Goal: Information Seeking & Learning: Learn about a topic

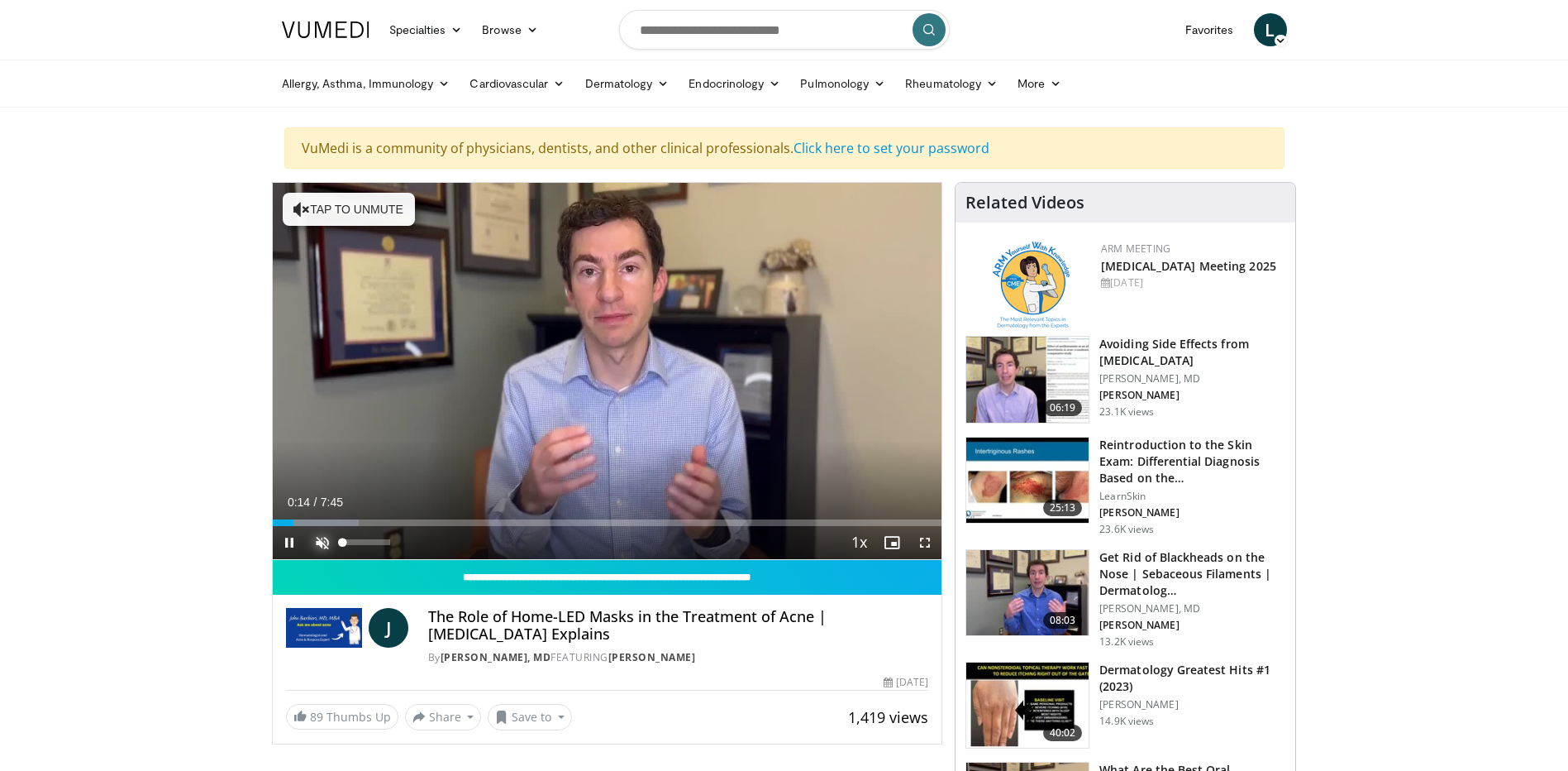
click at [319, 546] on span "Video Player" at bounding box center [322, 543] width 33 height 33
click at [324, 539] on video-js "**********" at bounding box center [607, 372] width 670 height 377
click at [326, 542] on span "Video Player" at bounding box center [322, 543] width 33 height 33
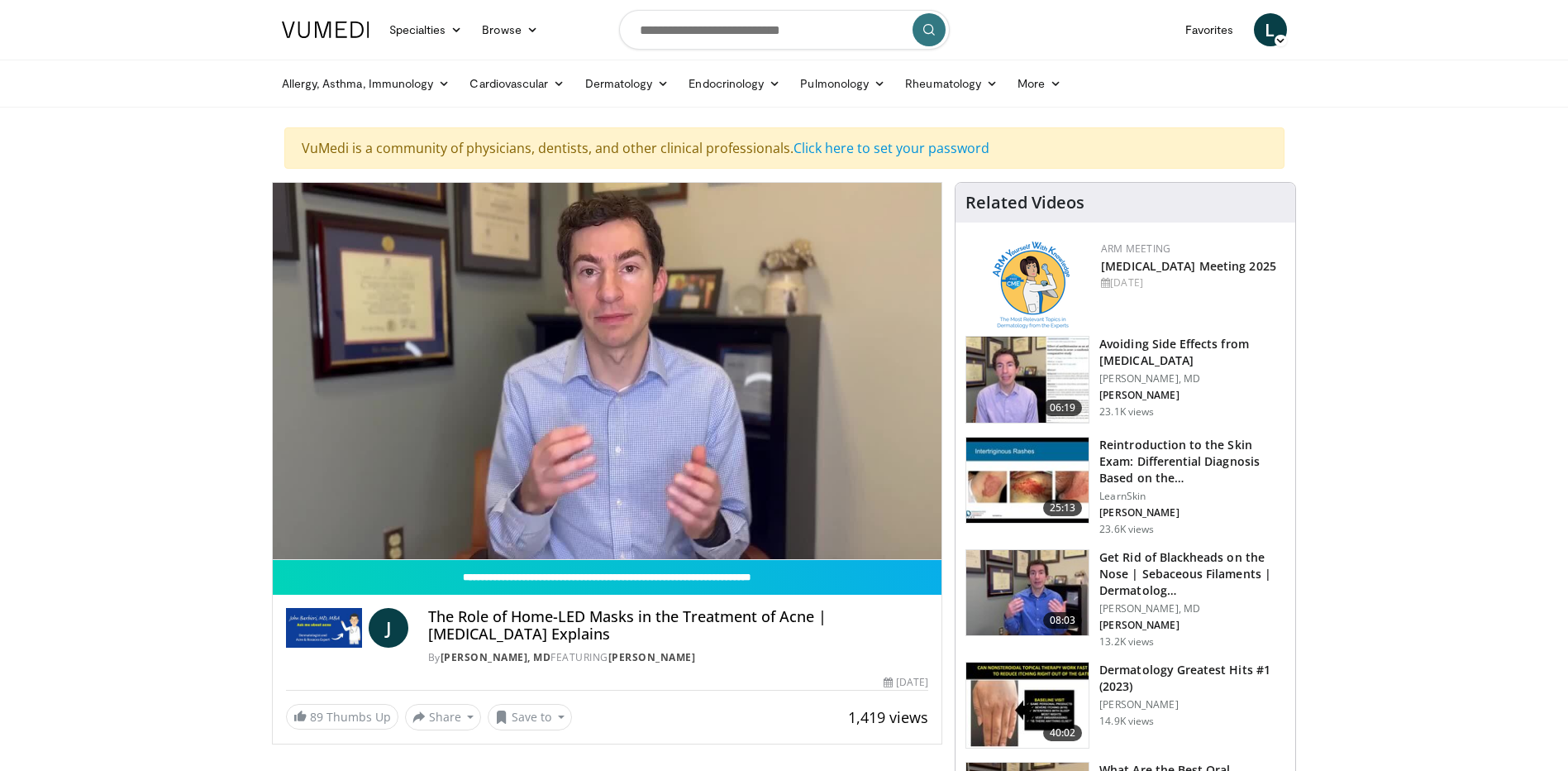
drag, startPoint x: 865, startPoint y: 581, endPoint x: 871, endPoint y: 612, distance: 31.6
click at [871, 612] on h4 "The Role of Home-LED Masks in the Treatment of Acne | [MEDICAL_DATA] Explains" at bounding box center [677, 626] width 500 height 35
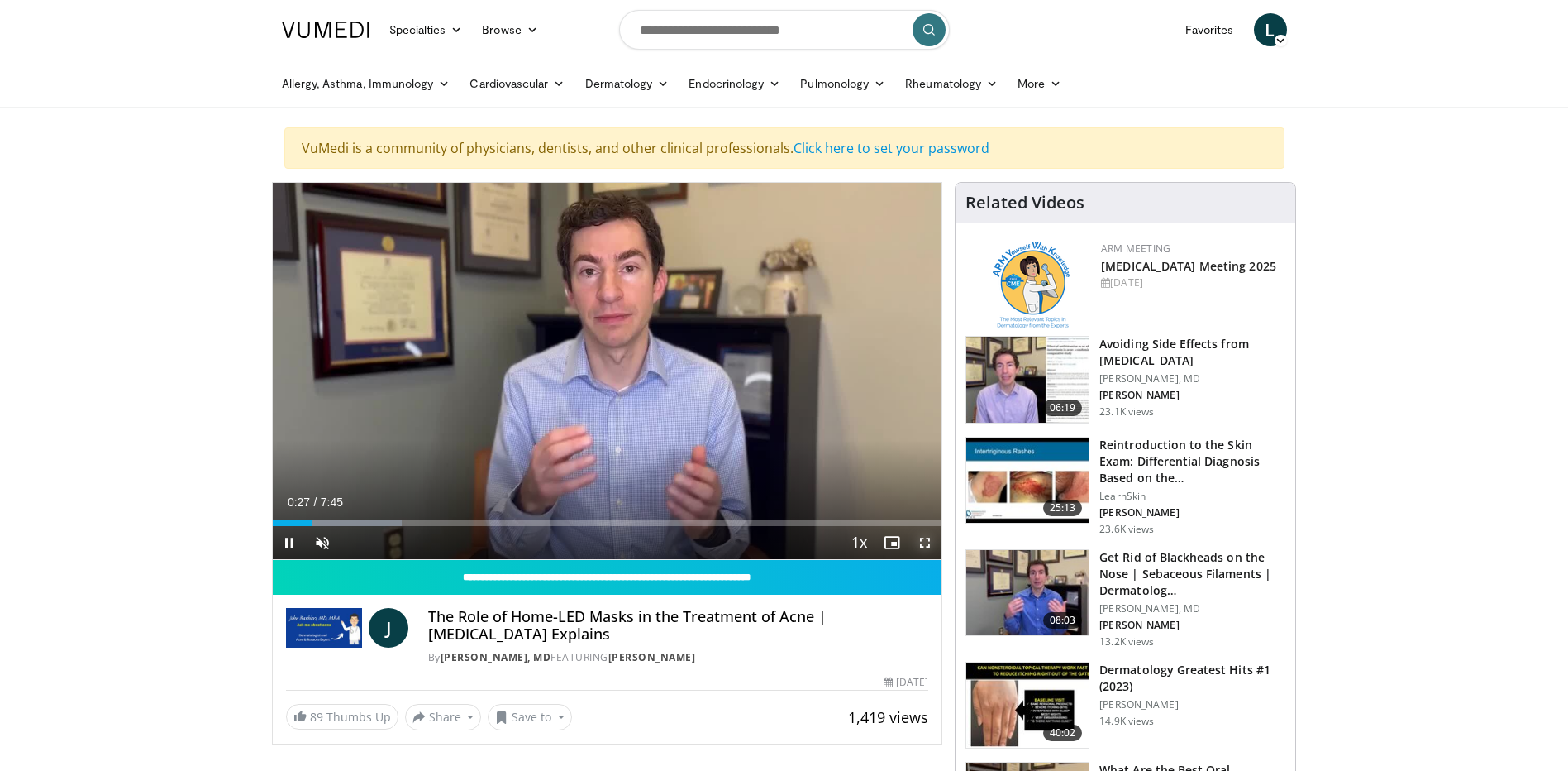
click at [924, 541] on span "Video Player" at bounding box center [925, 543] width 33 height 33
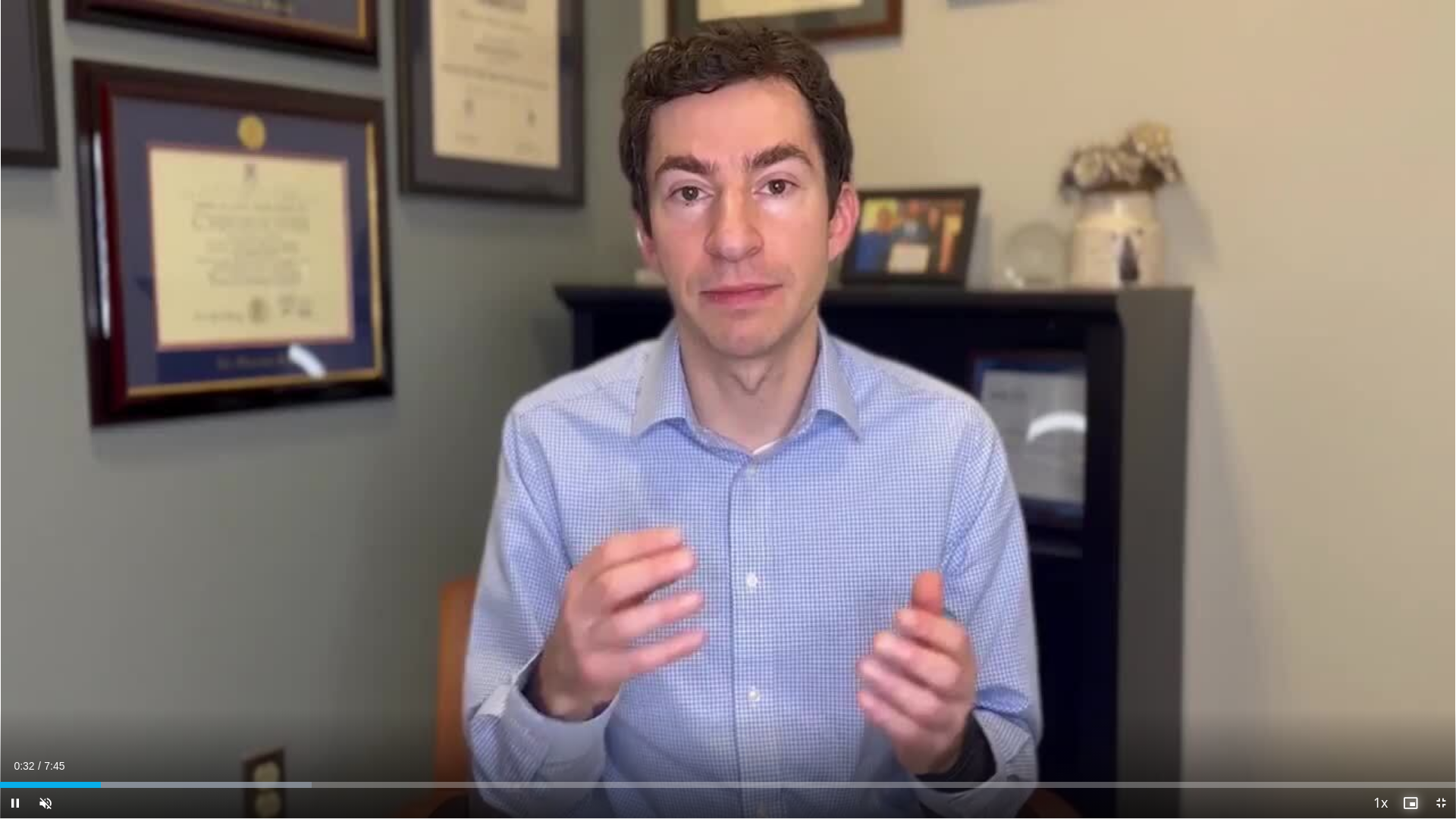
click at [1412, 706] on span "Video Player" at bounding box center [1410, 803] width 31 height 31
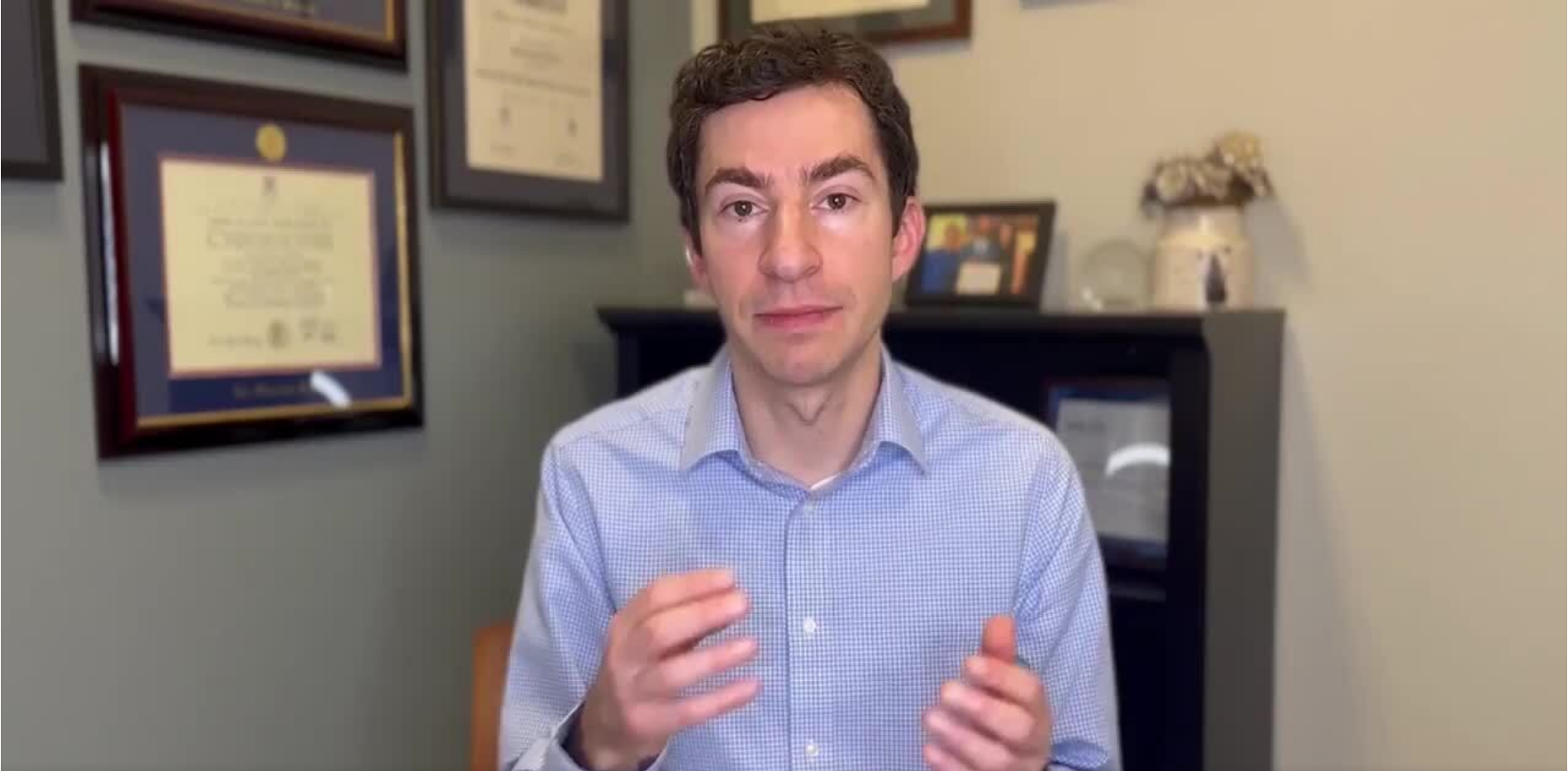
scroll to position [1157, 0]
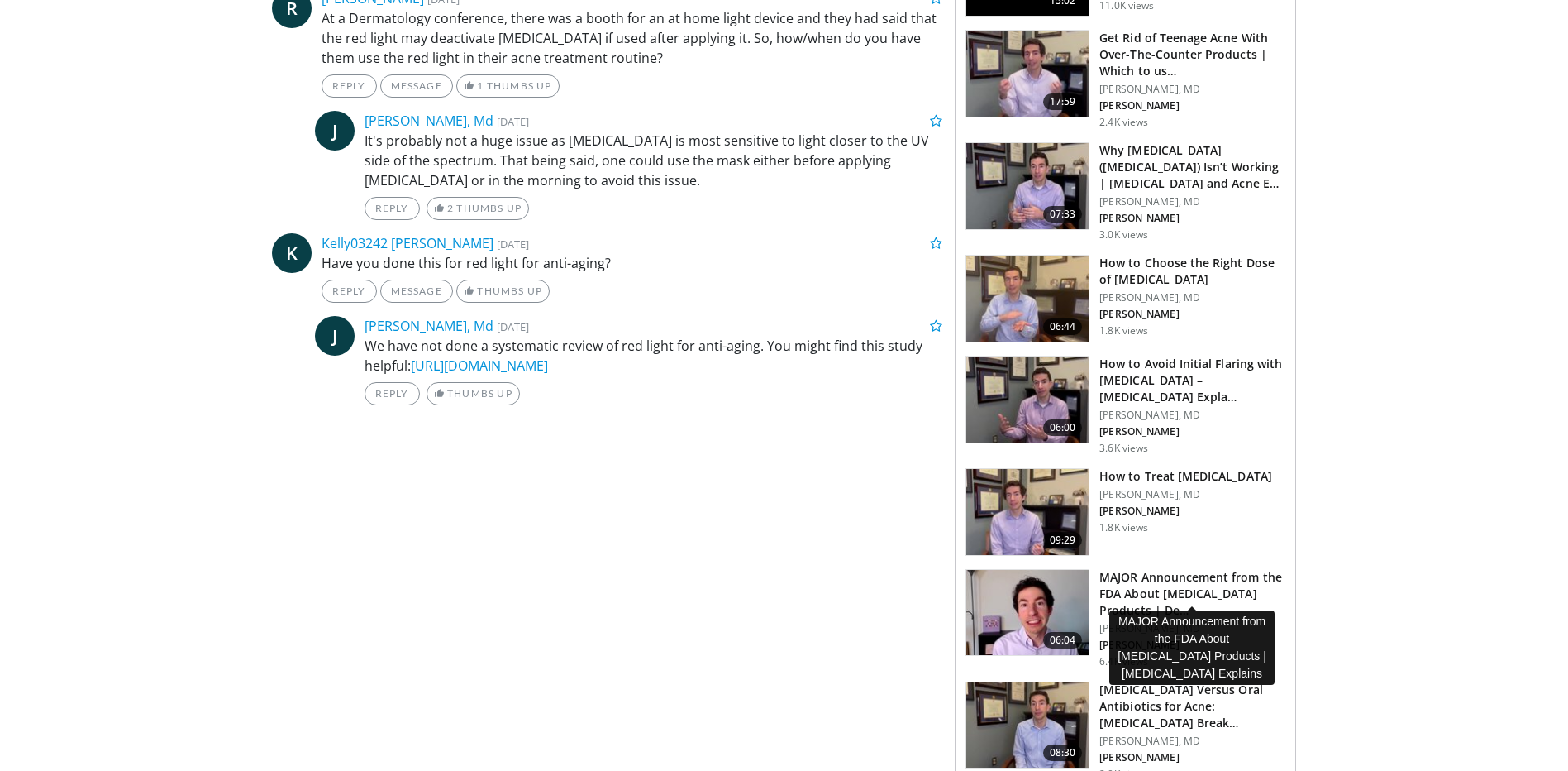
click at [1247, 573] on h3 "MAJOR Announcement from the FDA About Benzoyl Peroxide Products | De…" at bounding box center [1192, 594] width 186 height 50
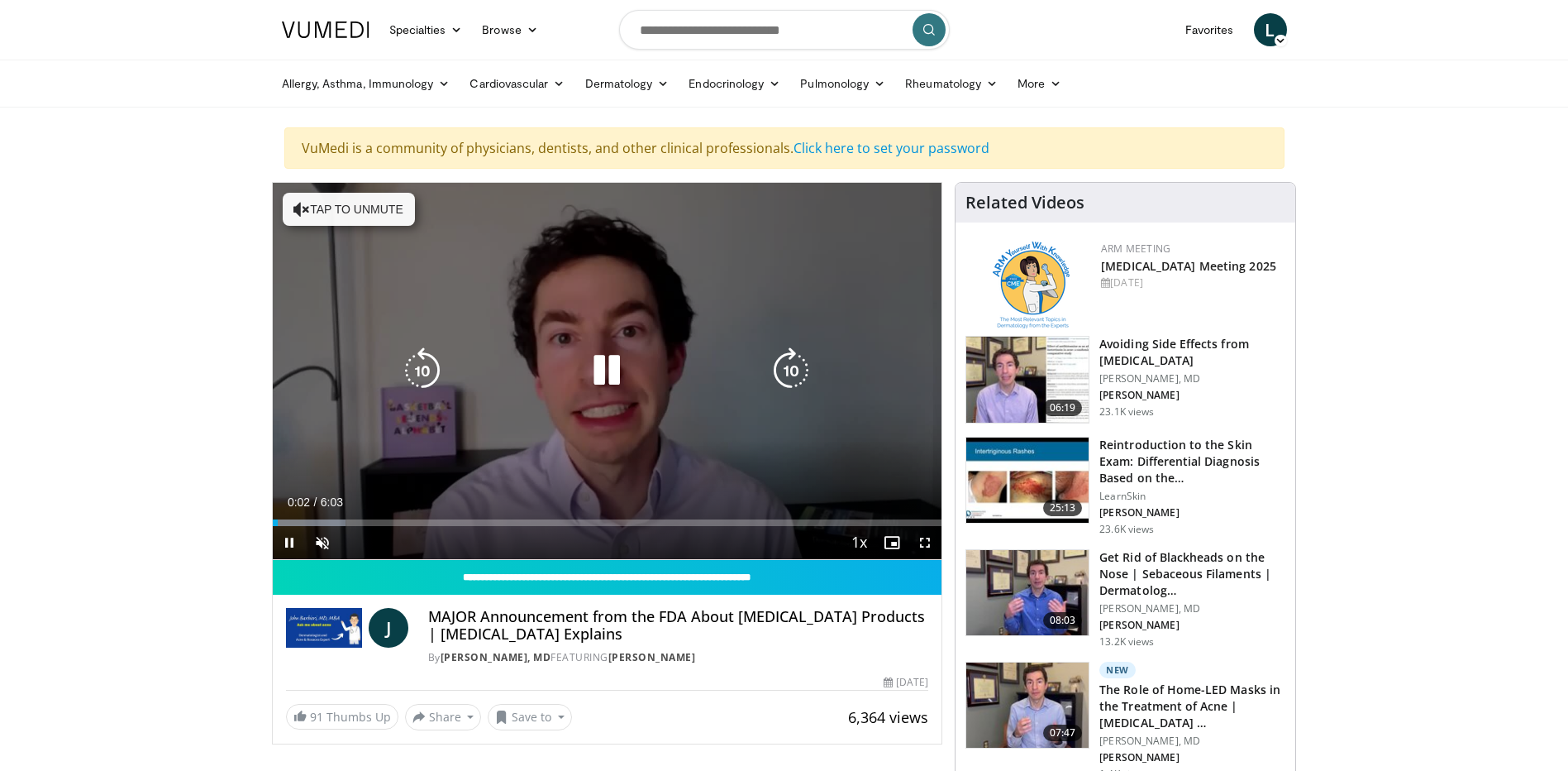
click at [342, 205] on button "Tap to unmute" at bounding box center [348, 209] width 132 height 33
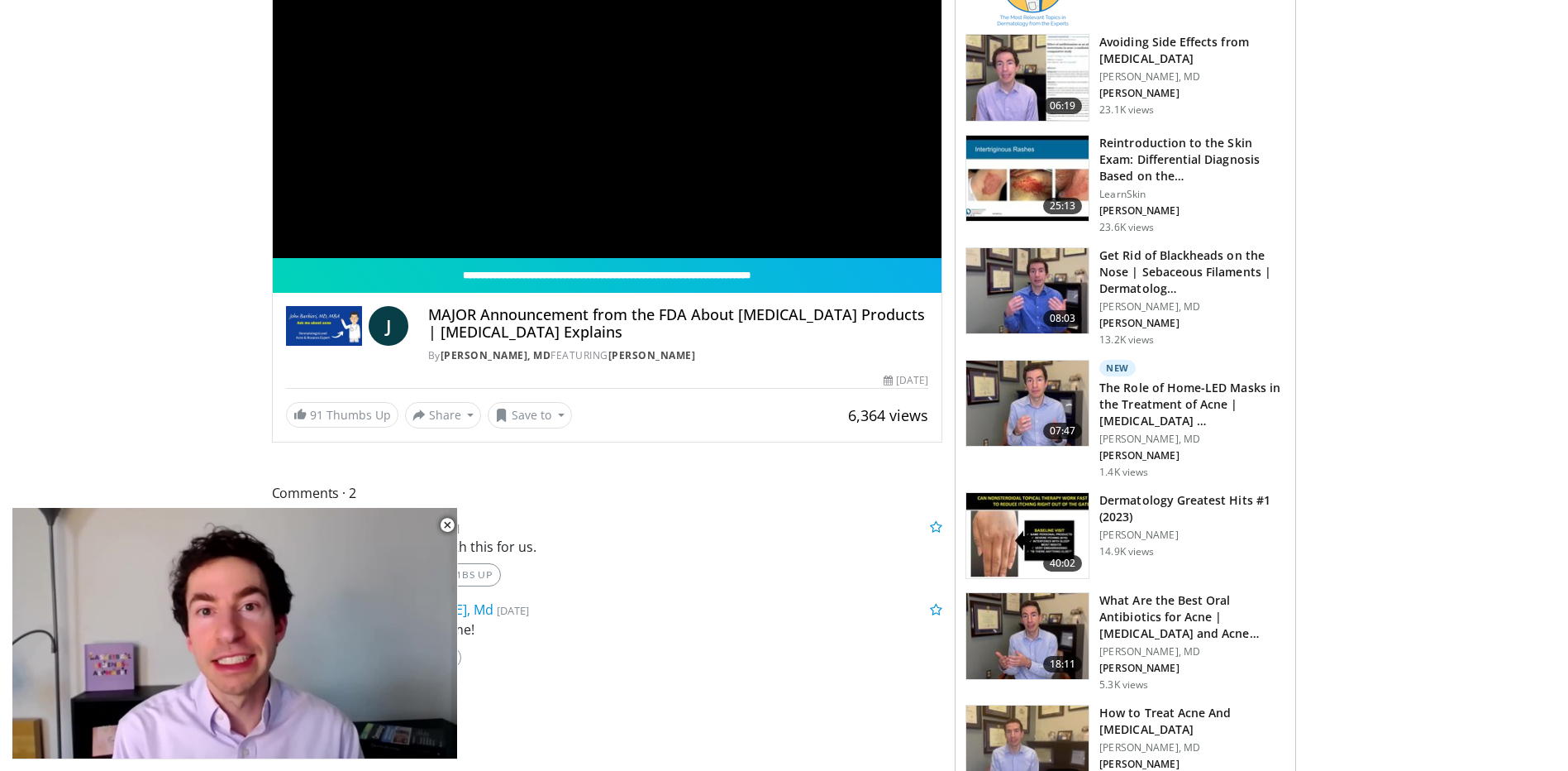
scroll to position [331, 0]
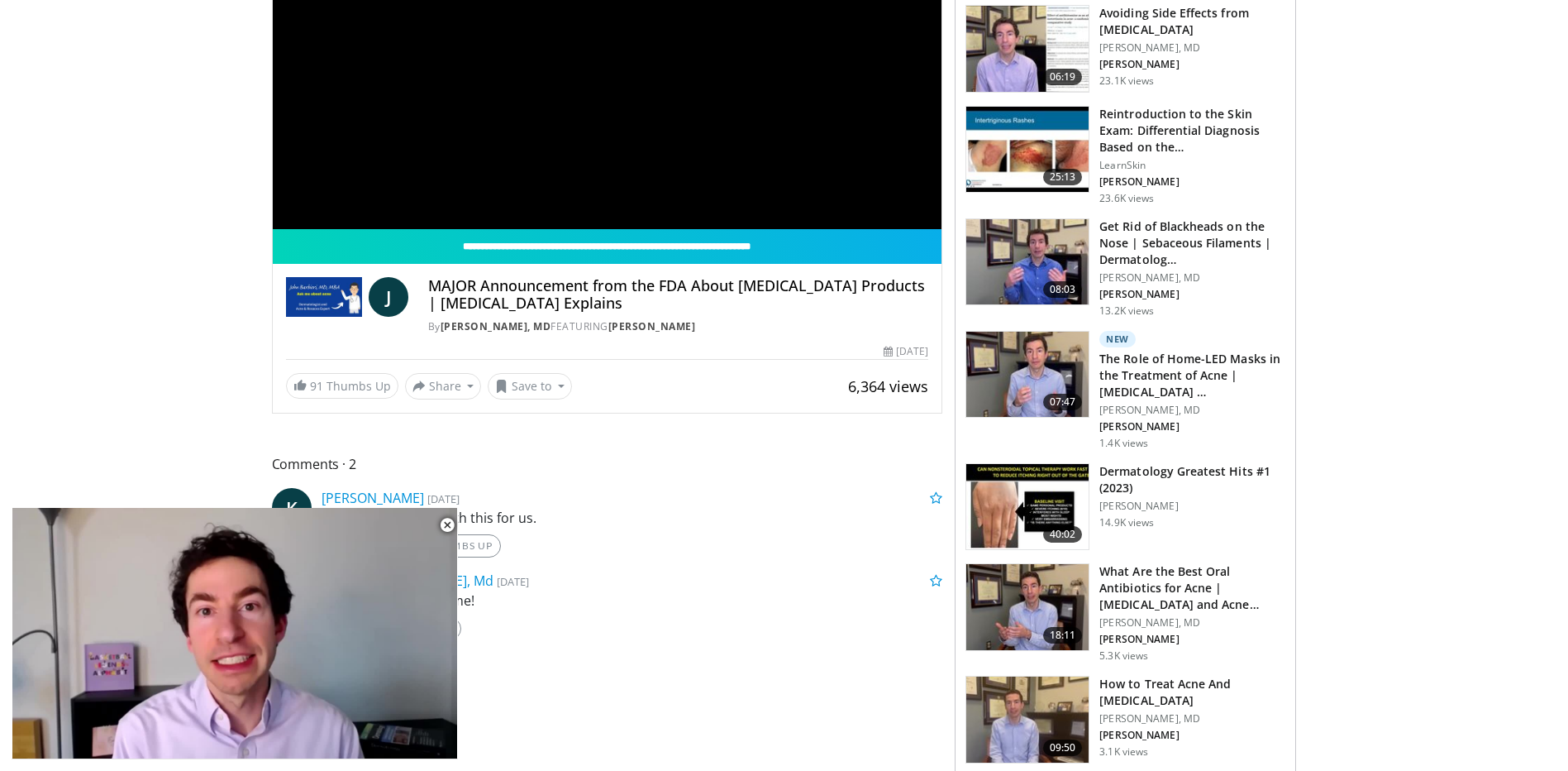
click at [1122, 690] on h3 "How to Treat Acne And [MEDICAL_DATA]" at bounding box center [1192, 692] width 186 height 33
click at [1114, 685] on h3 "How to Treat Acne And [MEDICAL_DATA]" at bounding box center [1192, 692] width 186 height 33
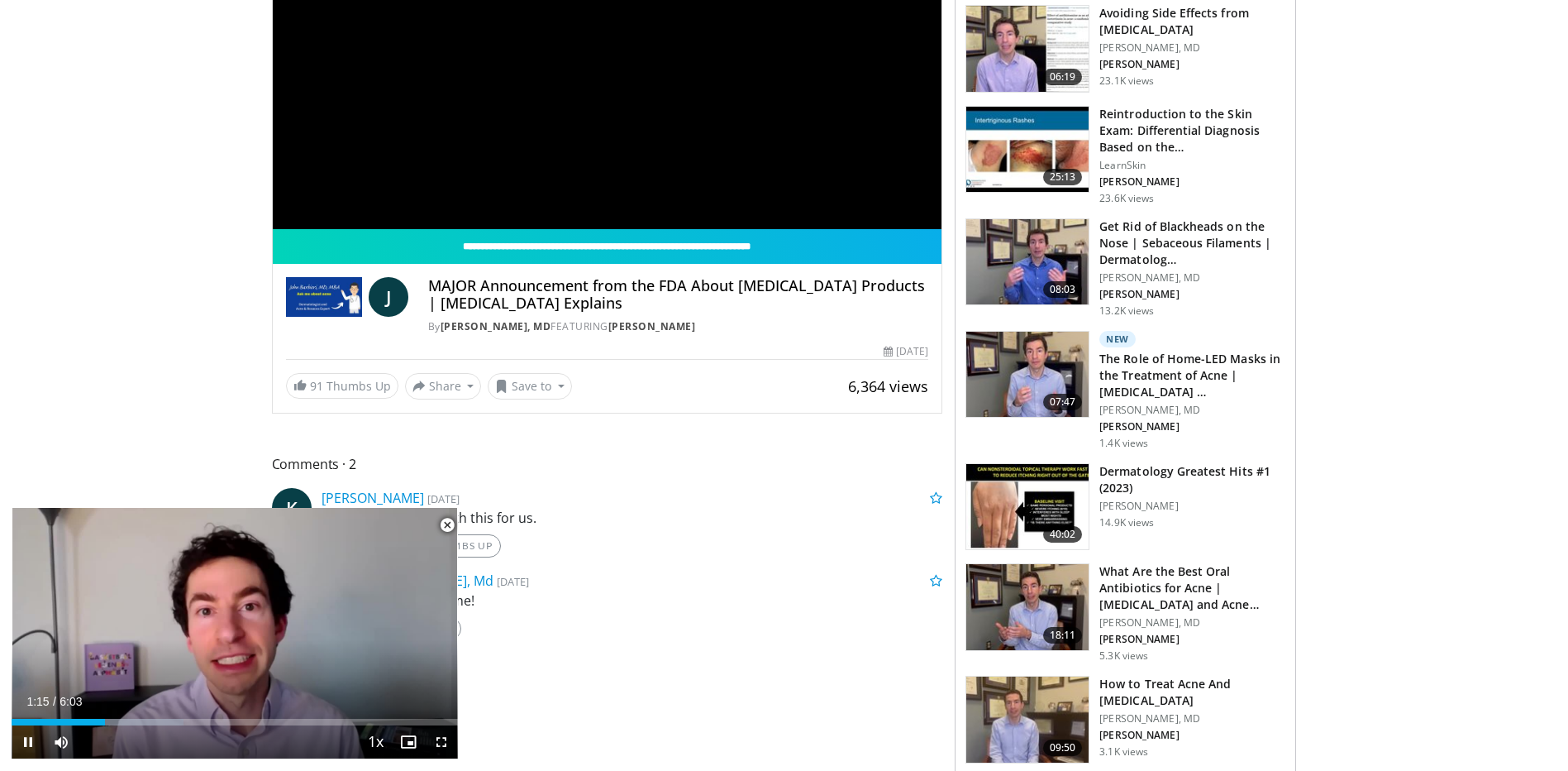
drag, startPoint x: 444, startPoint y: 525, endPoint x: 480, endPoint y: 530, distance: 36.3
click at [444, 524] on span "Video Player" at bounding box center [447, 525] width 33 height 33
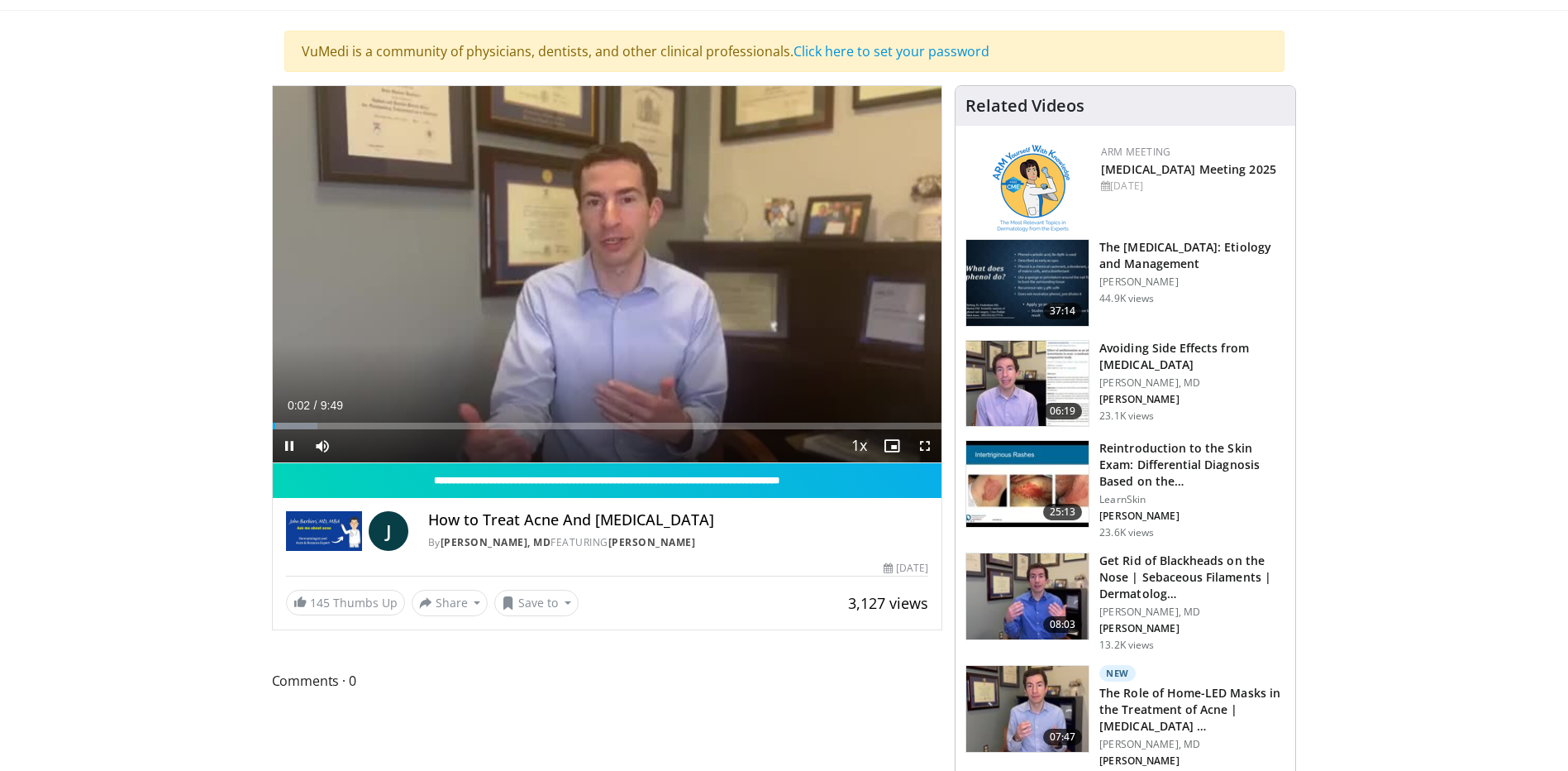
scroll to position [82, 0]
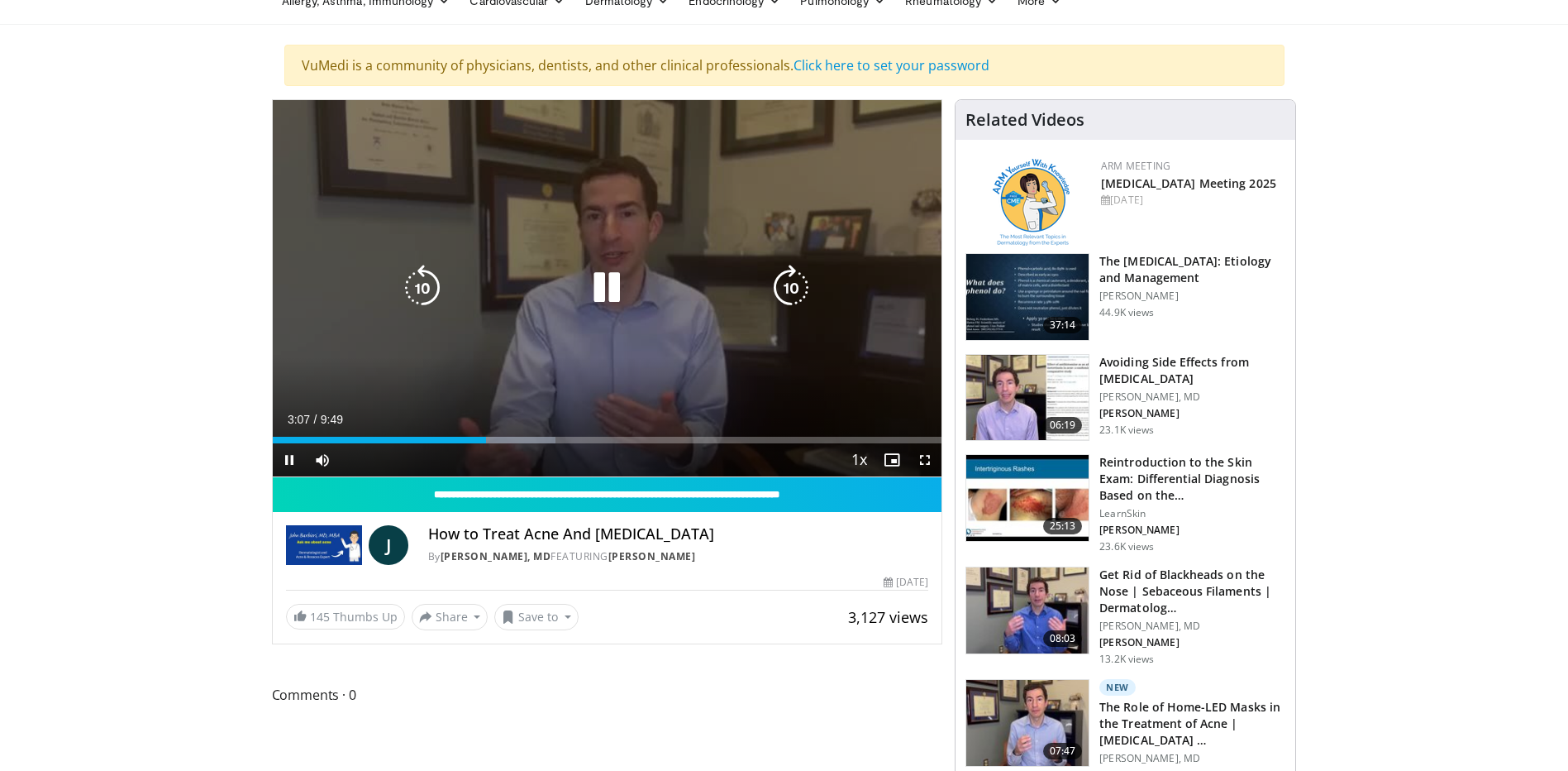
click at [607, 294] on icon "Video Player" at bounding box center [607, 288] width 46 height 46
click at [590, 288] on icon "Video Player" at bounding box center [607, 288] width 46 height 46
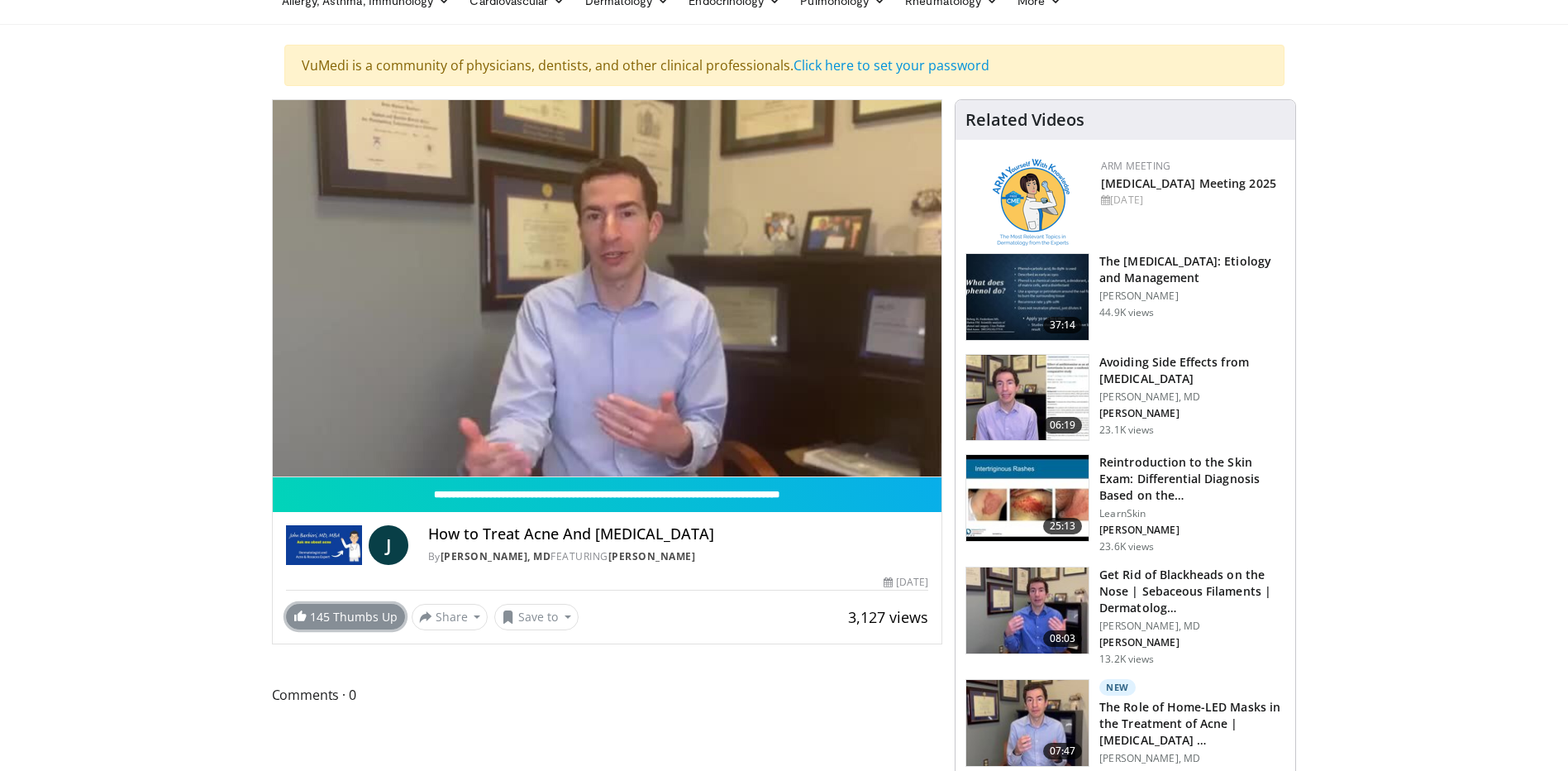
click at [358, 617] on link "145 Thumbs Up" at bounding box center [346, 617] width 119 height 26
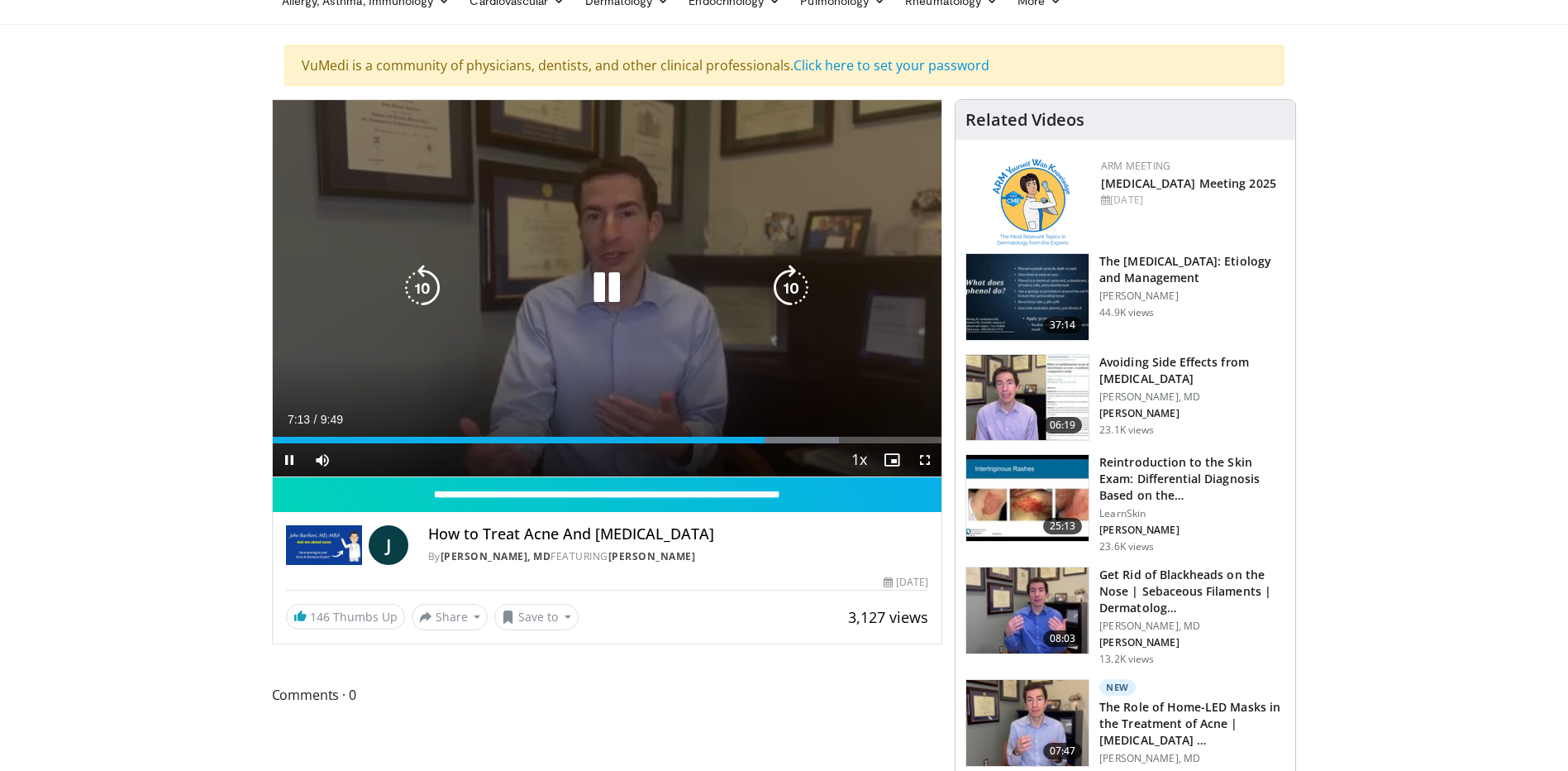
click at [616, 285] on icon "Video Player" at bounding box center [607, 288] width 46 height 46
